Goal: Task Accomplishment & Management: Complete application form

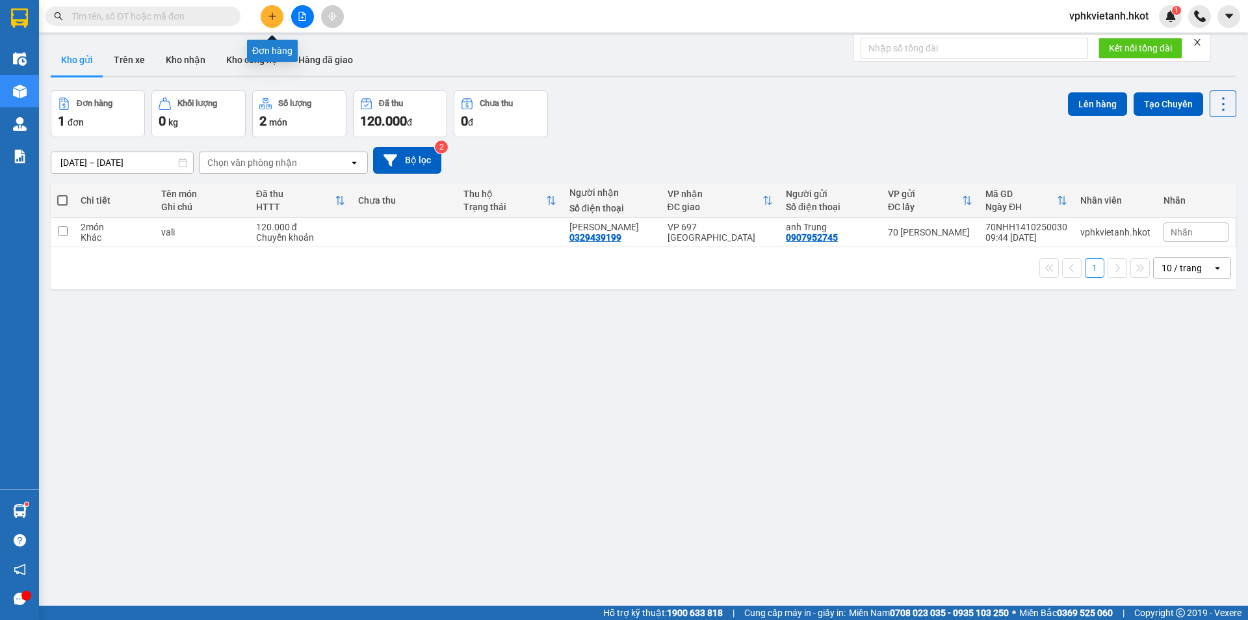
click at [274, 14] on icon "plus" at bounding box center [272, 16] width 9 height 9
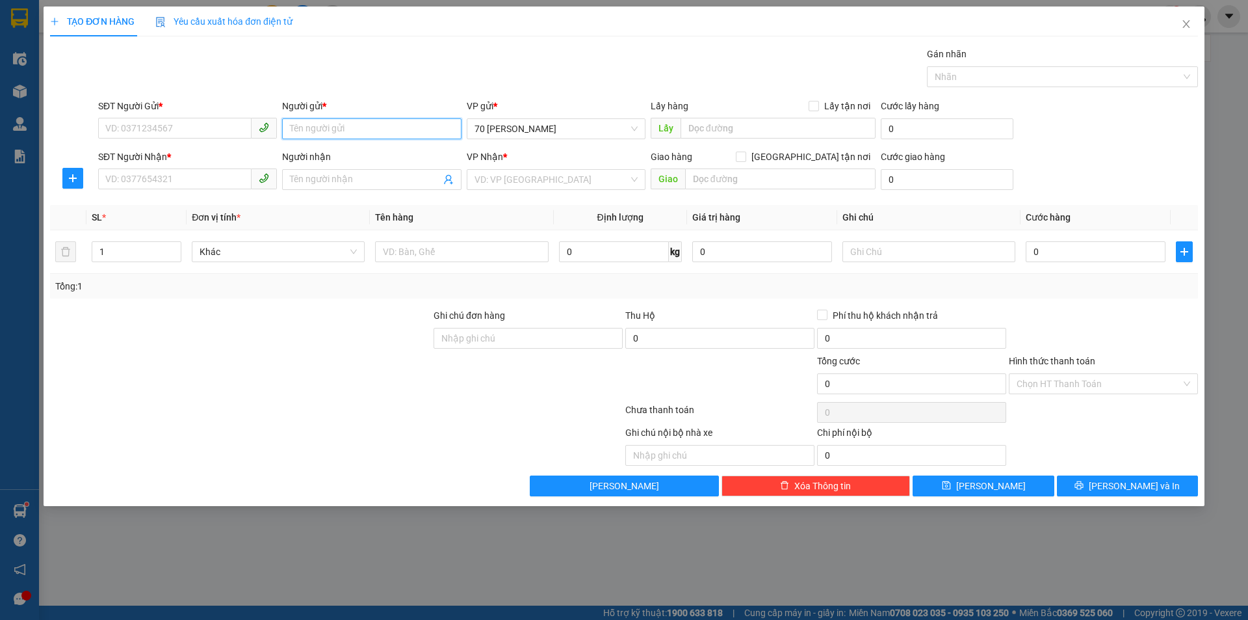
click at [378, 122] on input "Người gửi *" at bounding box center [371, 128] width 179 height 21
click at [224, 185] on input "SĐT Người Nhận *" at bounding box center [174, 178] width 153 height 21
type input "0941389988"
drag, startPoint x: 341, startPoint y: 192, endPoint x: 339, endPoint y: 183, distance: 9.3
click at [340, 192] on div "Người nhận Tên người nhận" at bounding box center [371, 173] width 179 height 46
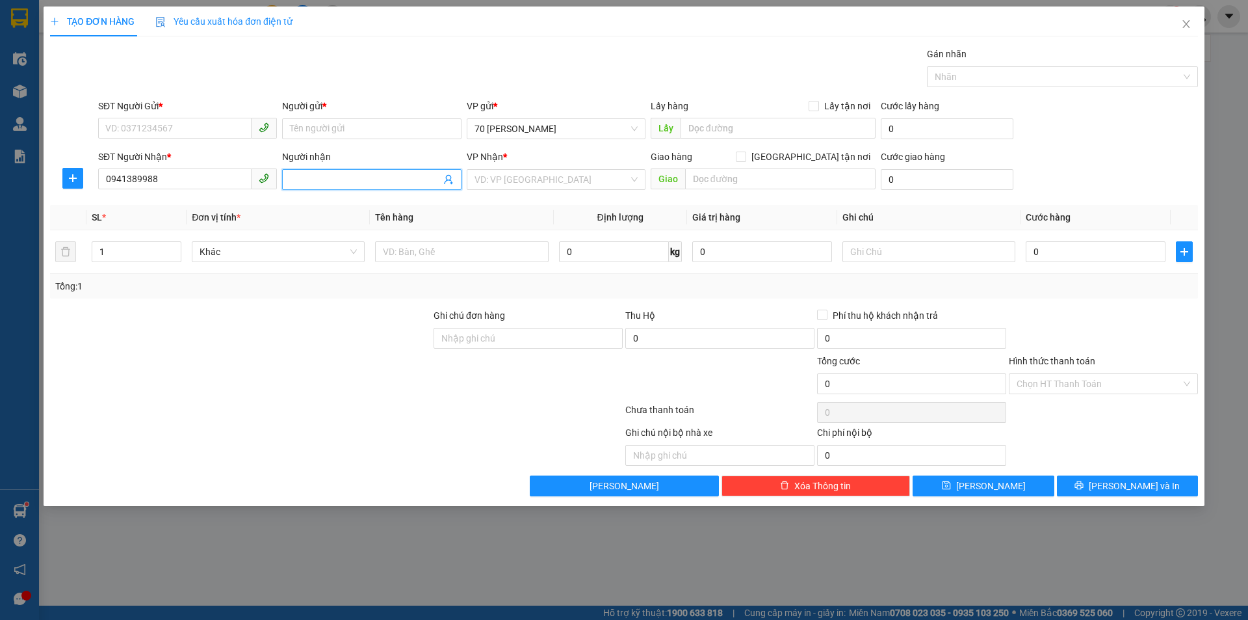
click at [338, 181] on input "Người nhận" at bounding box center [365, 179] width 150 height 14
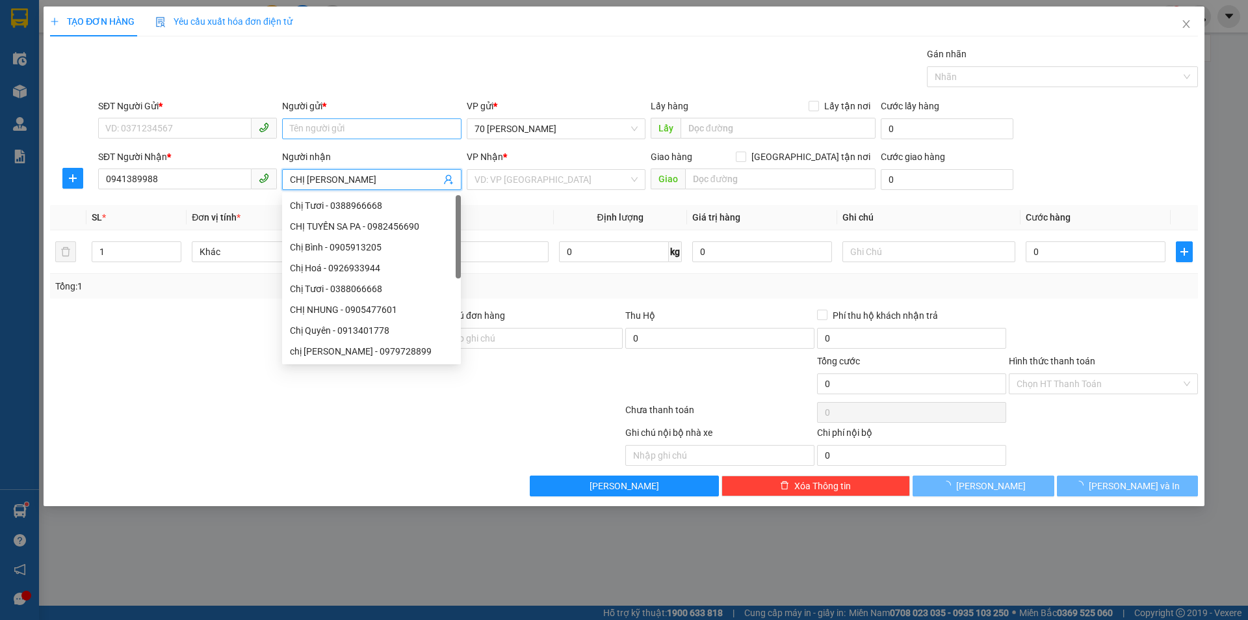
type input "CHỊ [PERSON_NAME]"
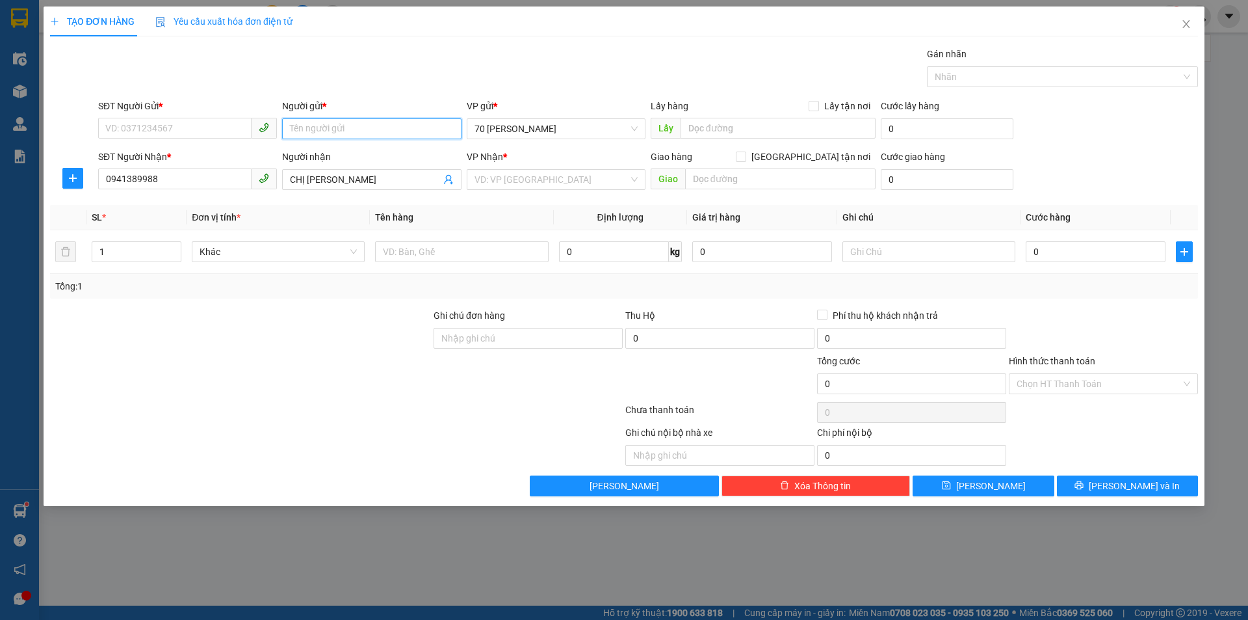
drag, startPoint x: 377, startPoint y: 125, endPoint x: 377, endPoint y: 133, distance: 7.2
click at [377, 126] on input "Người gửi *" at bounding box center [371, 128] width 179 height 21
click at [155, 137] on input "SĐT Người Gửi *" at bounding box center [174, 128] width 153 height 21
drag, startPoint x: 317, startPoint y: 143, endPoint x: 317, endPoint y: 135, distance: 8.5
click at [317, 142] on div "Người gửi * Tên người gửi" at bounding box center [371, 122] width 179 height 46
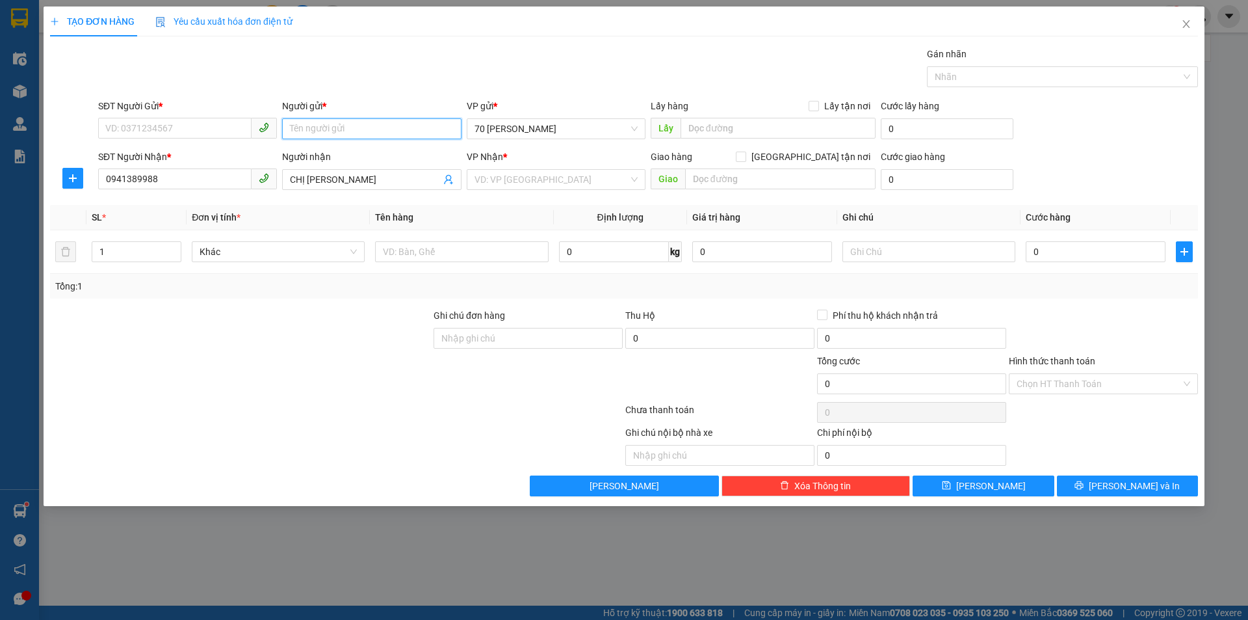
click at [321, 125] on input "Người gửi *" at bounding box center [371, 128] width 179 height 21
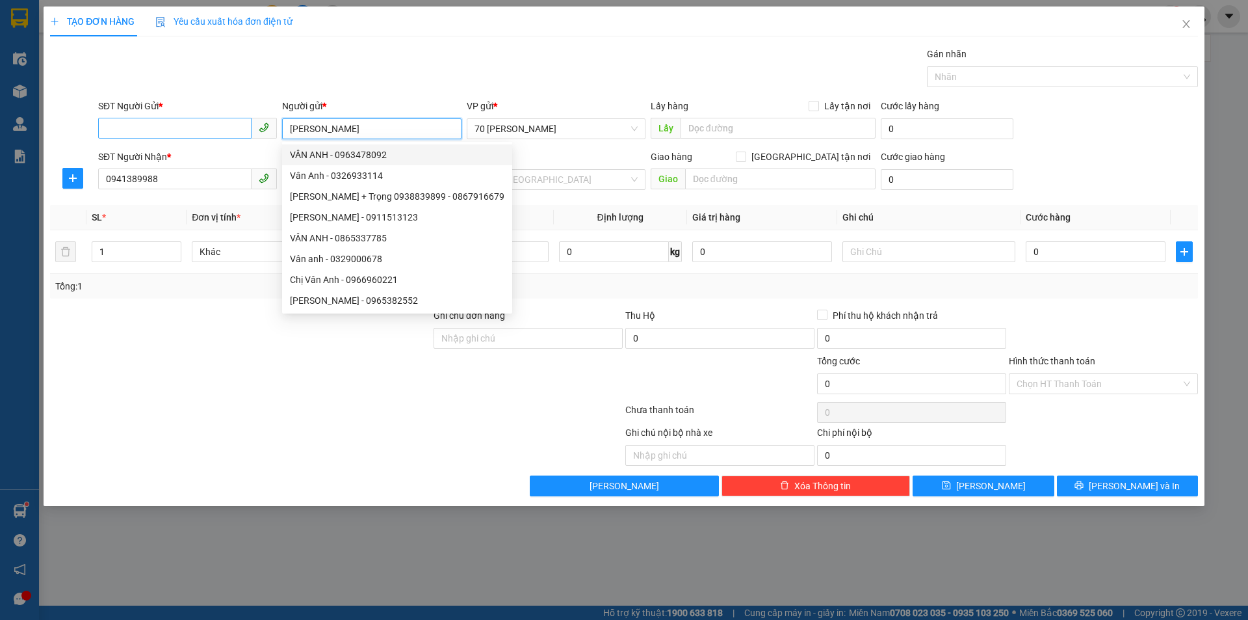
type input "[PERSON_NAME]"
click at [209, 133] on input "SĐT Người Gửi *" at bounding box center [174, 128] width 153 height 21
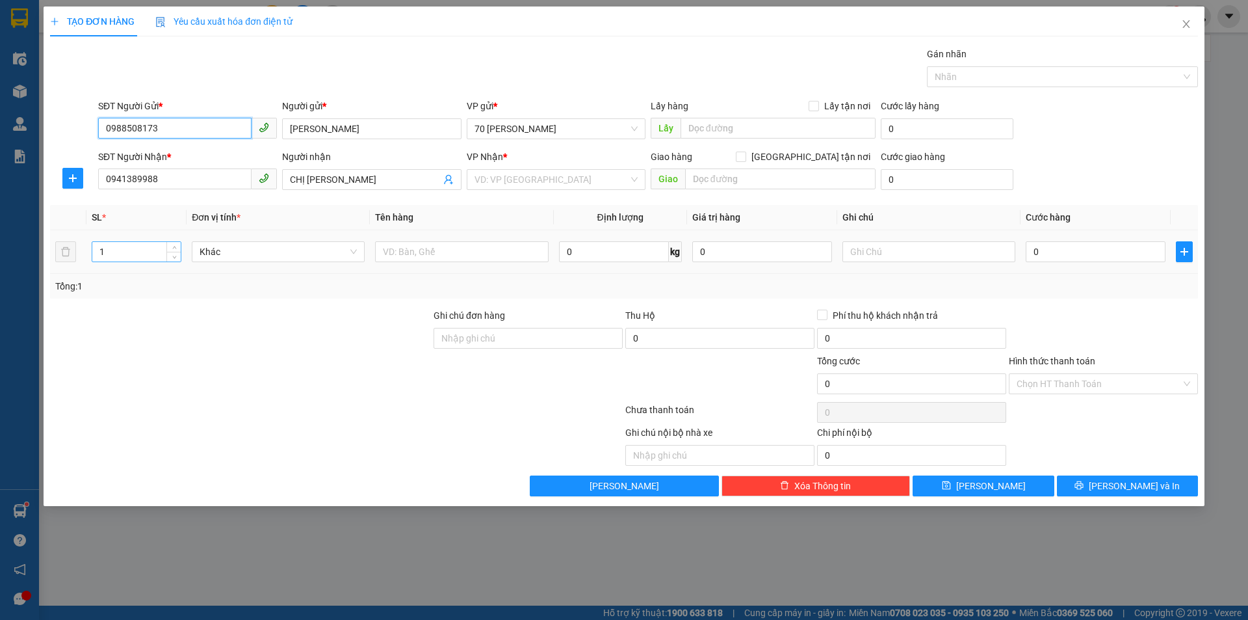
type input "0988508173"
click at [151, 248] on input "1" at bounding box center [136, 252] width 88 height 20
click at [415, 254] on input "text" at bounding box center [461, 251] width 173 height 21
type input "HỒ SƠ QUAN TRỌNG"
click at [729, 257] on input "0" at bounding box center [763, 251] width 140 height 21
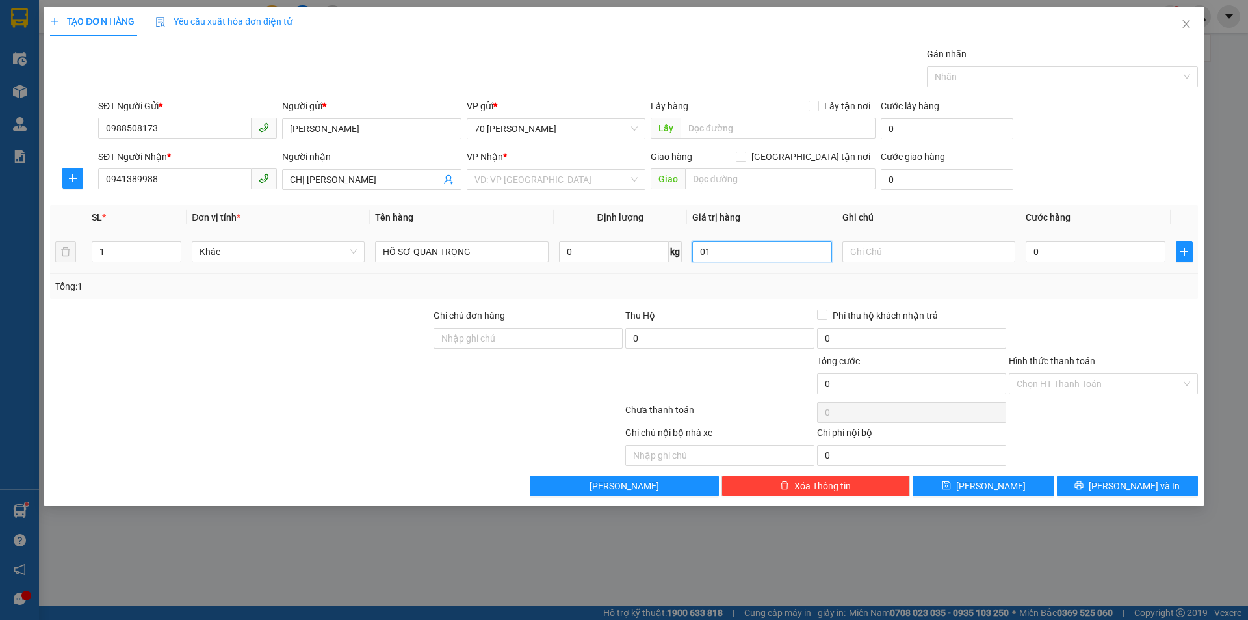
type input "0"
click at [1066, 261] on input "0" at bounding box center [1096, 251] width 140 height 21
type input "5"
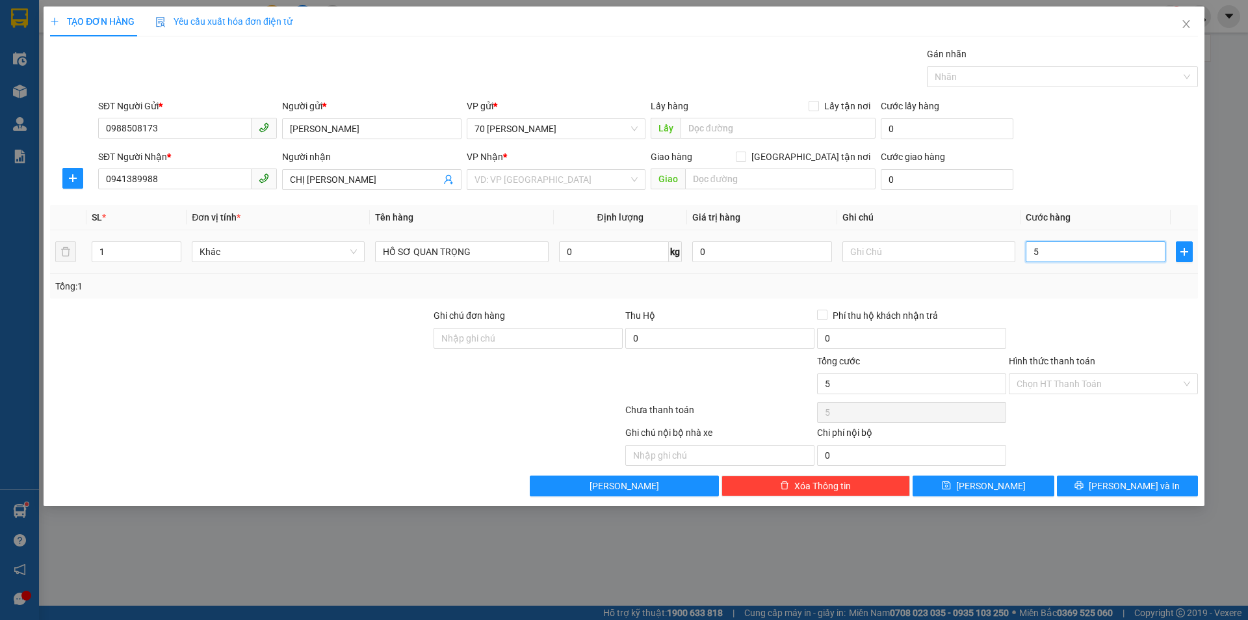
type input "50"
type input "500"
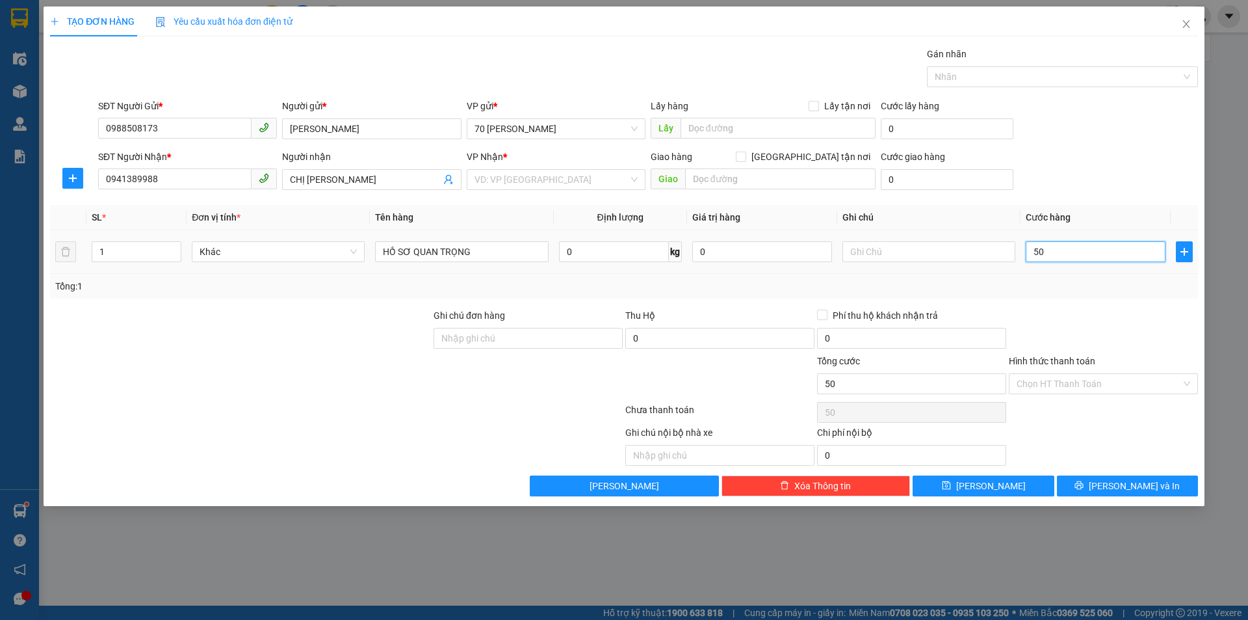
type input "500"
type input "5.000"
type input "50.000"
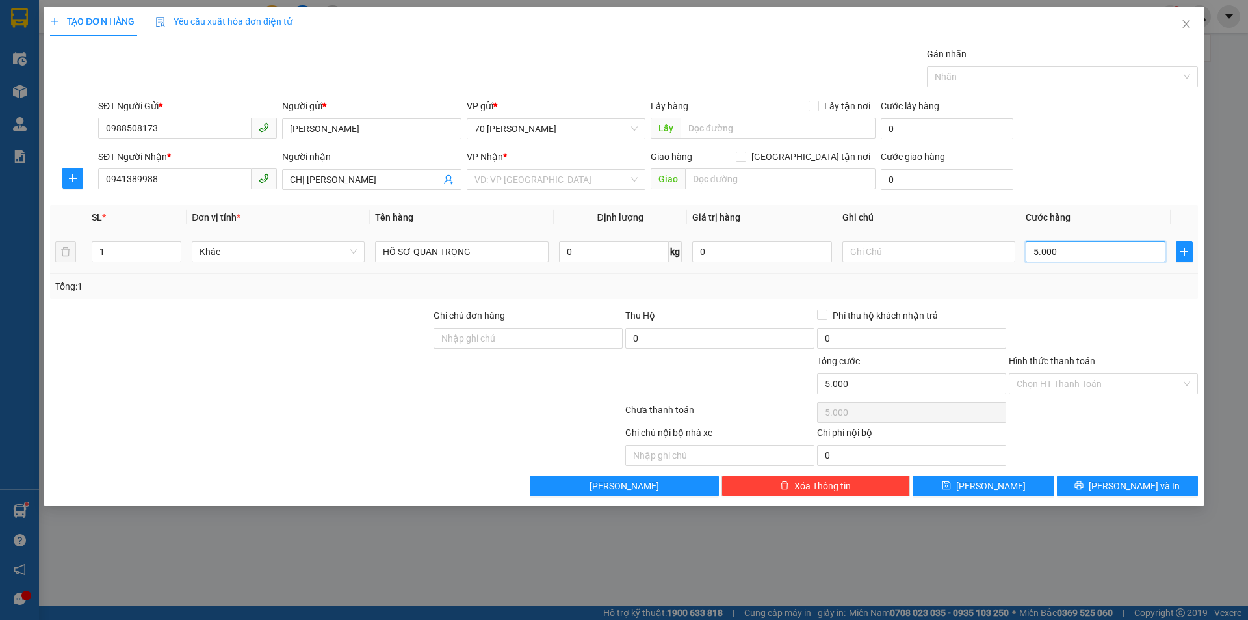
type input "50.000"
click at [845, 319] on span "Phí thu hộ khách nhận trả" at bounding box center [886, 315] width 116 height 14
click at [826, 319] on input "Phí thu hộ khách nhận trả" at bounding box center [821, 314] width 9 height 9
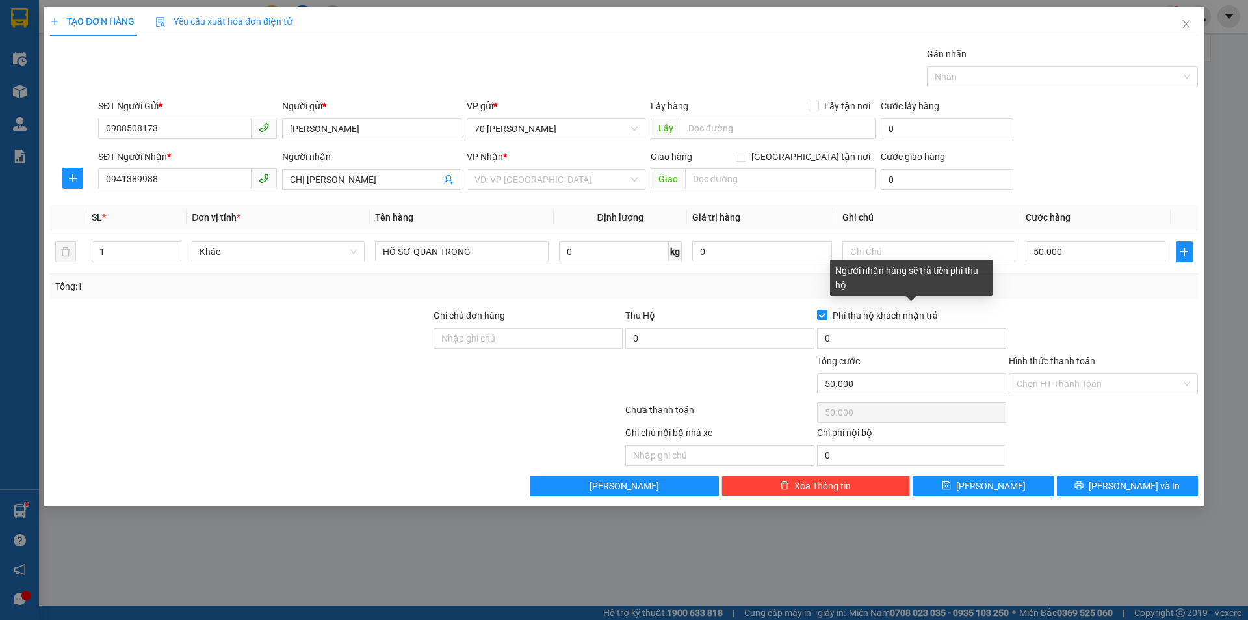
click at [842, 313] on span "Phí thu hộ khách nhận trả" at bounding box center [886, 315] width 116 height 14
click at [826, 313] on input "Phí thu hộ khách nhận trả" at bounding box center [821, 314] width 9 height 9
checkbox input "false"
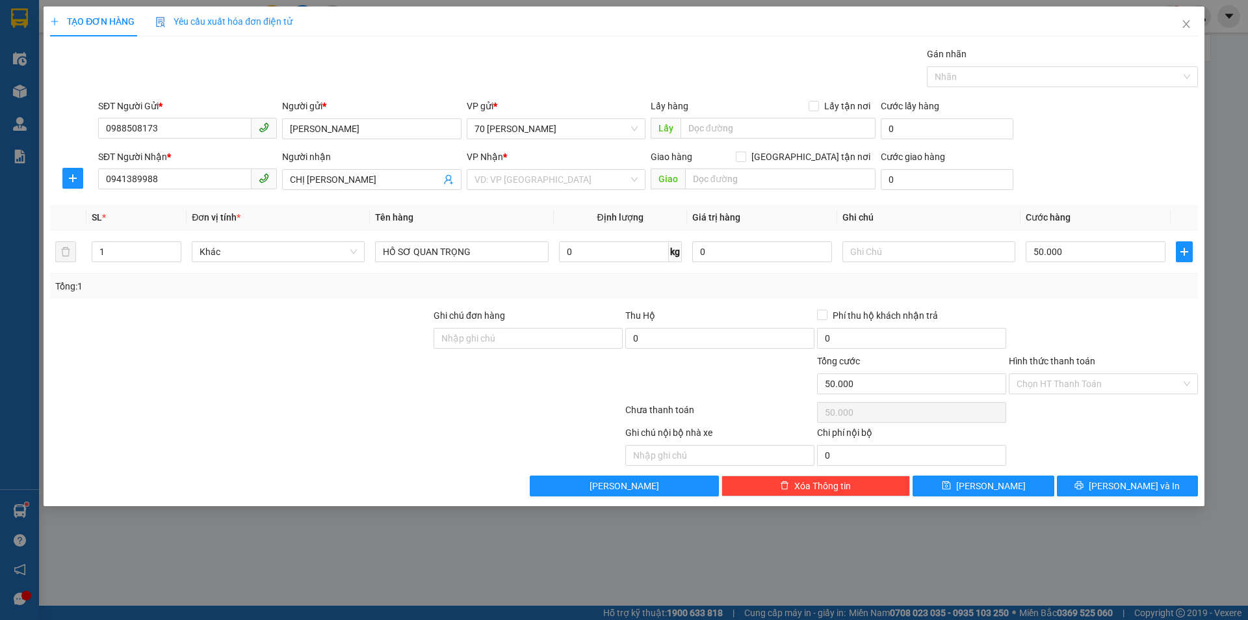
click at [1082, 311] on div at bounding box center [1104, 331] width 192 height 46
click at [1090, 375] on input "Hình thức thanh toán" at bounding box center [1099, 384] width 165 height 20
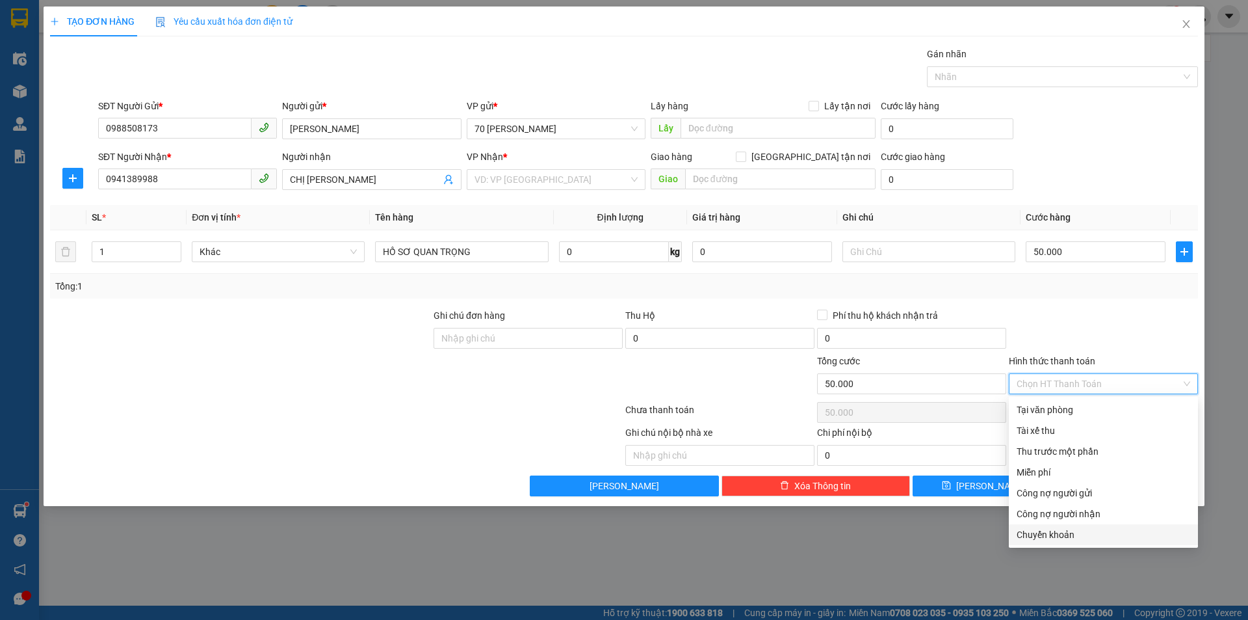
click at [1041, 531] on div "Chuyển khoản" at bounding box center [1104, 534] width 174 height 14
type input "0"
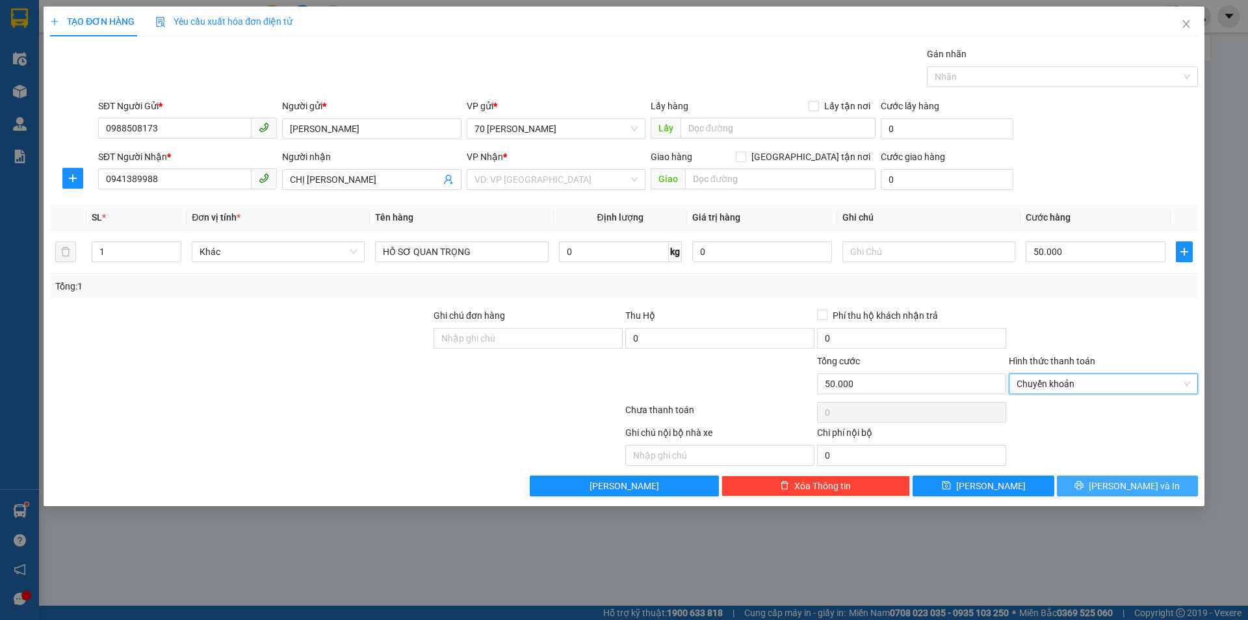
click at [1098, 484] on button "[PERSON_NAME] và In" at bounding box center [1127, 485] width 141 height 21
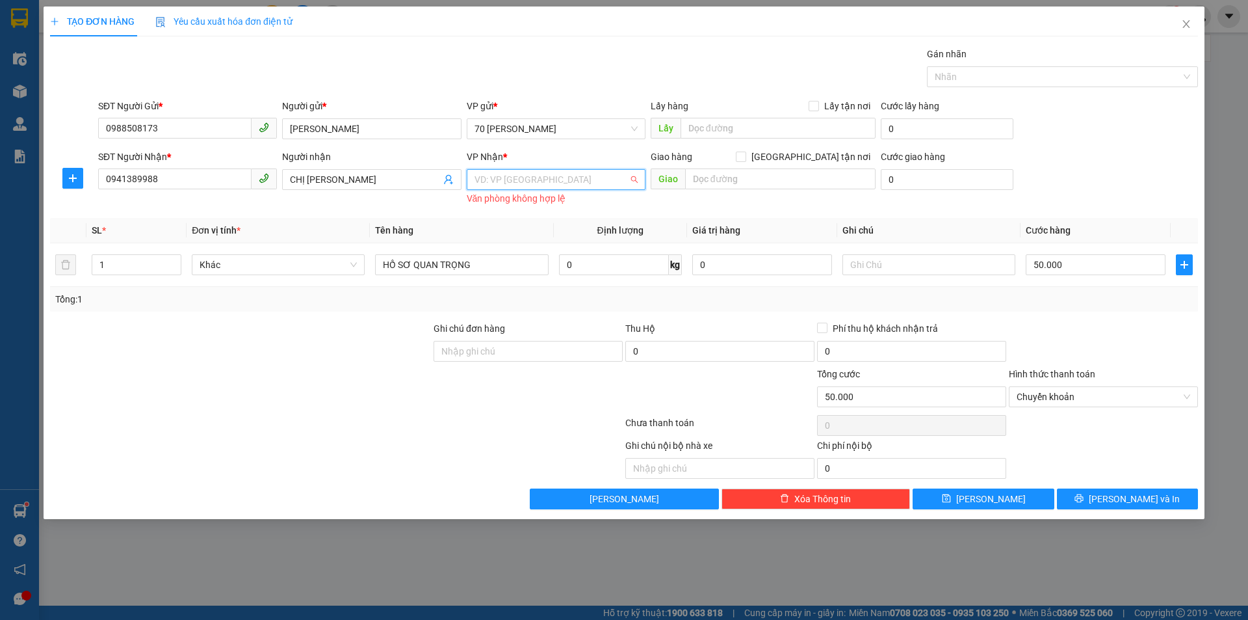
click at [505, 185] on input "search" at bounding box center [552, 180] width 154 height 20
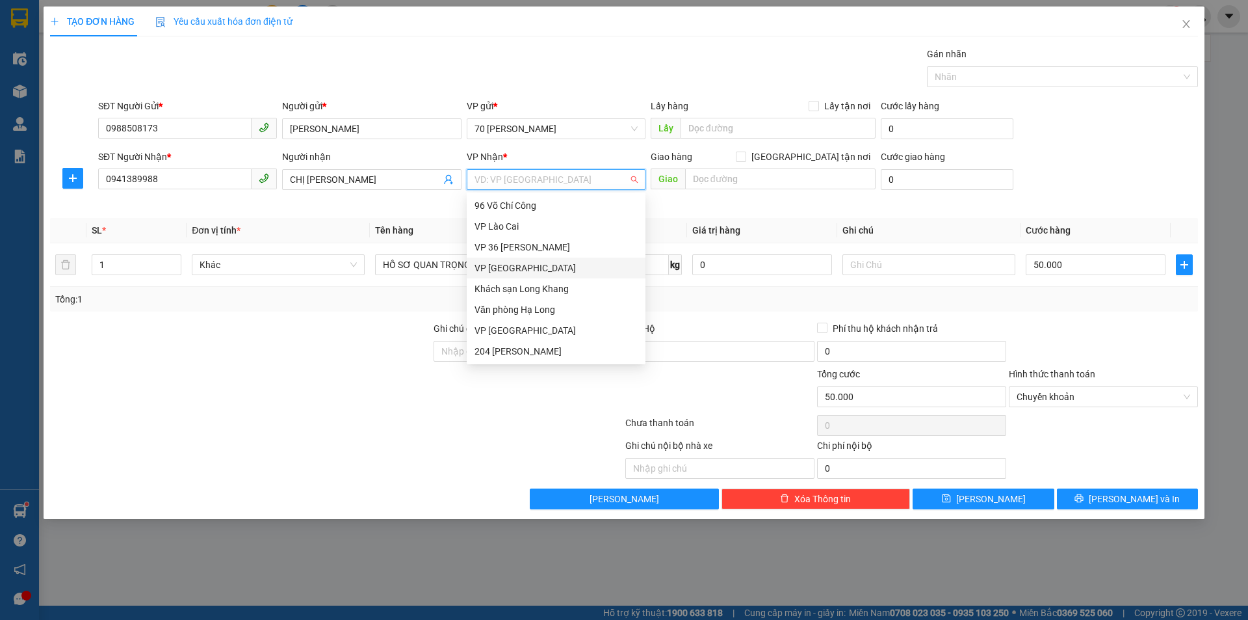
scroll to position [125, 0]
click at [514, 293] on div "VP 697 [GEOGRAPHIC_DATA]" at bounding box center [556, 289] width 163 height 14
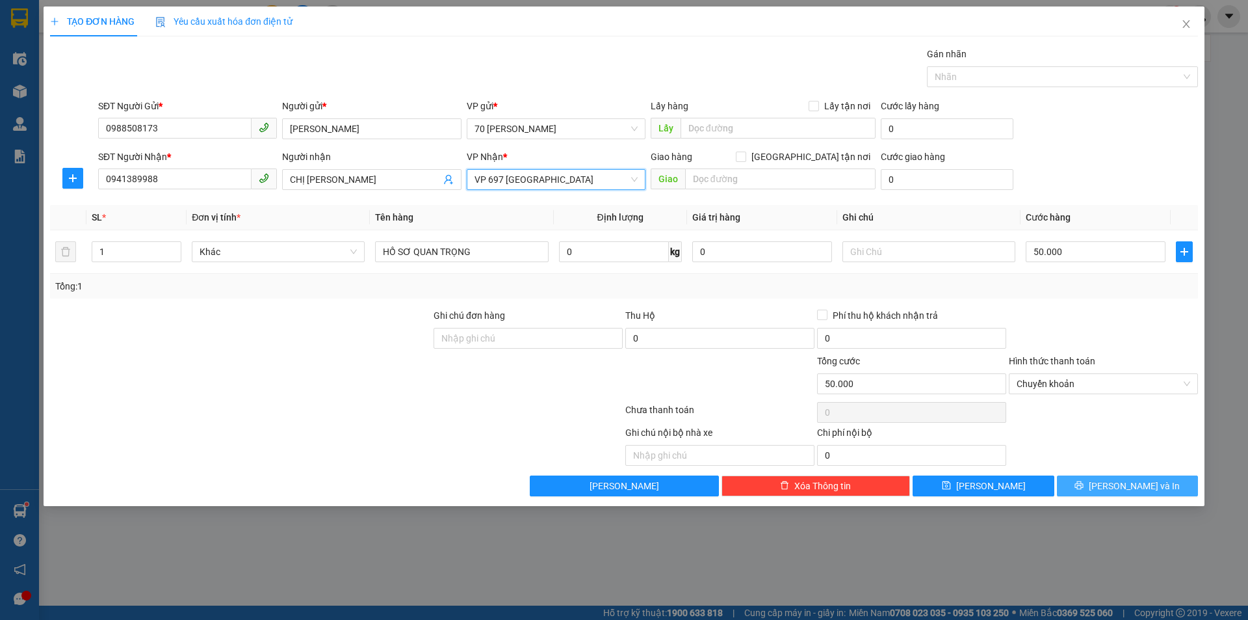
click at [1097, 481] on button "[PERSON_NAME] và In" at bounding box center [1127, 485] width 141 height 21
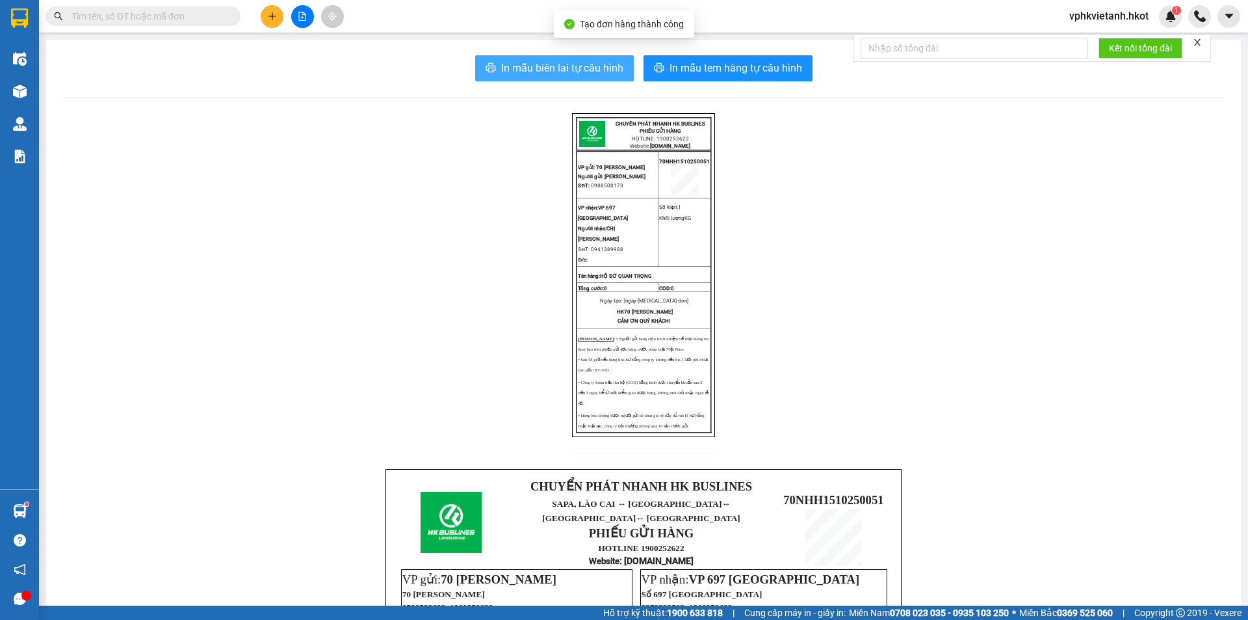
click at [556, 59] on button "In mẫu biên lai tự cấu hình" at bounding box center [554, 68] width 159 height 26
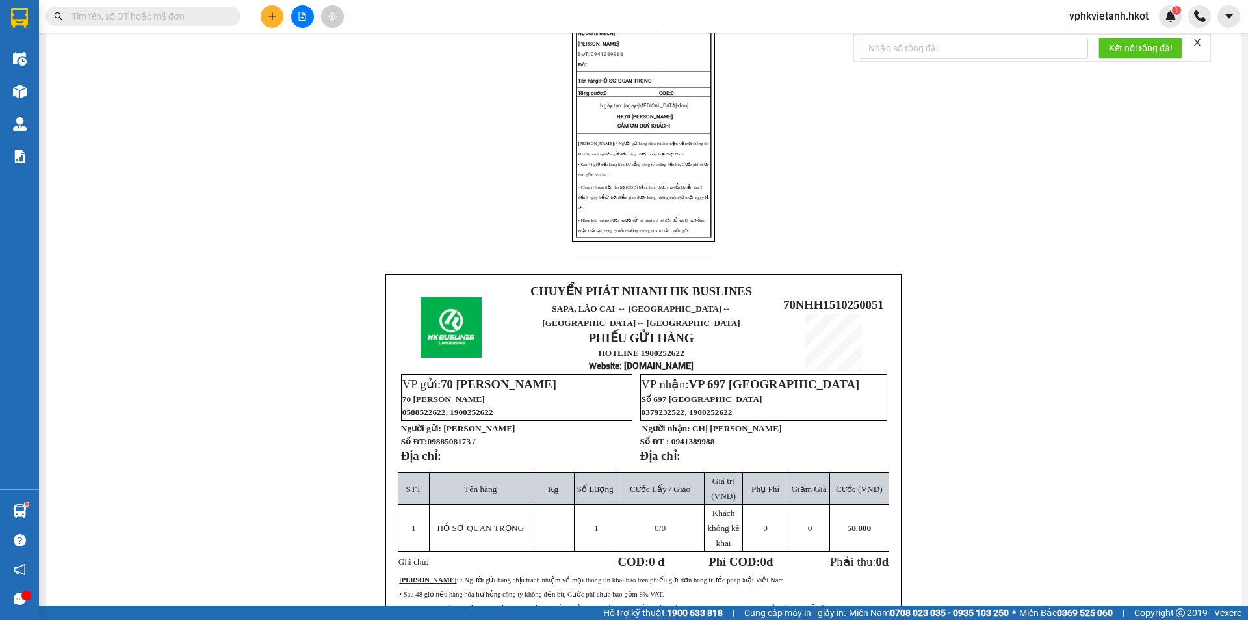
click at [222, 279] on div "CHUYỂN PHÁT NHANH HK BUSLINES PHIẾU GỬI HÀNG HOTLINE: 1900252622 Website: [DOMA…" at bounding box center [644, 317] width 1164 height 799
